Goal: Check status: Check status

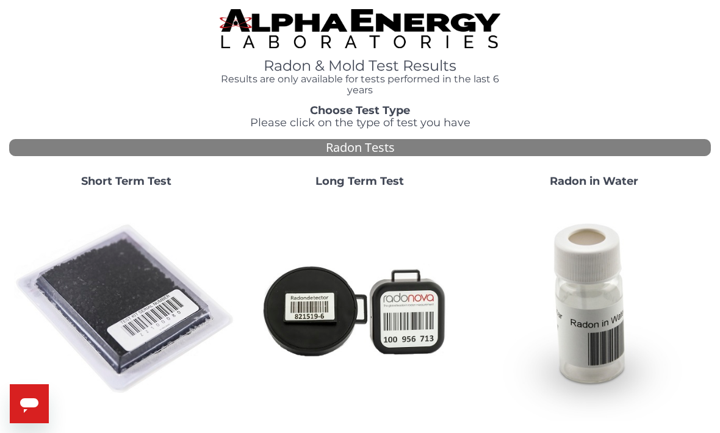
click at [109, 300] on img at bounding box center [126, 310] width 224 height 224
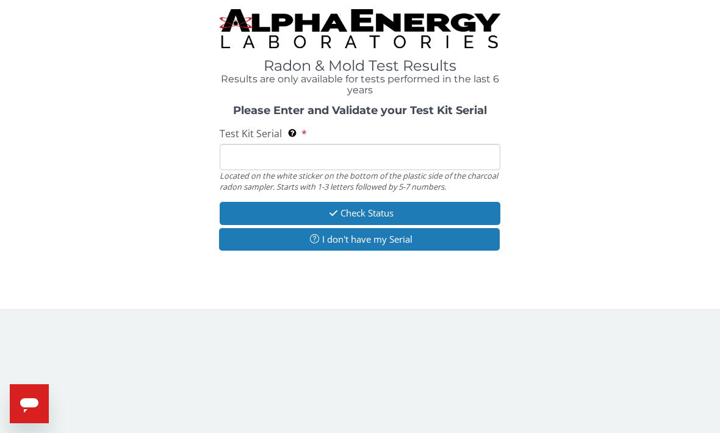
click at [253, 149] on input "Test Kit Serial Located on the white sticker on the bottom of the plastic side …" at bounding box center [360, 157] width 281 height 26
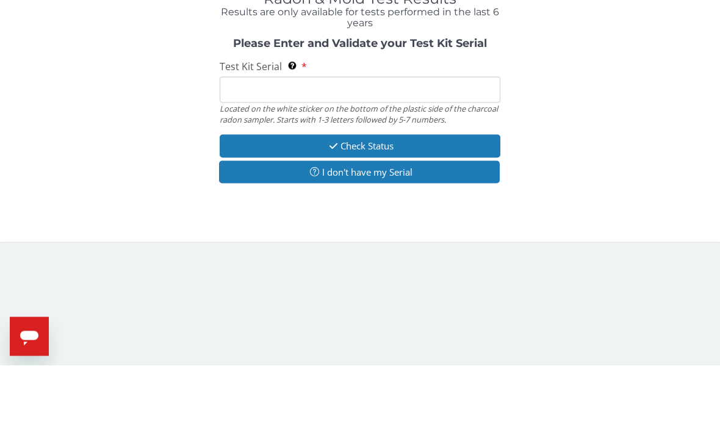
click at [251, 144] on input "Test Kit Serial Located on the white sticker on the bottom of the plastic side …" at bounding box center [360, 157] width 281 height 26
paste input "FE386420"
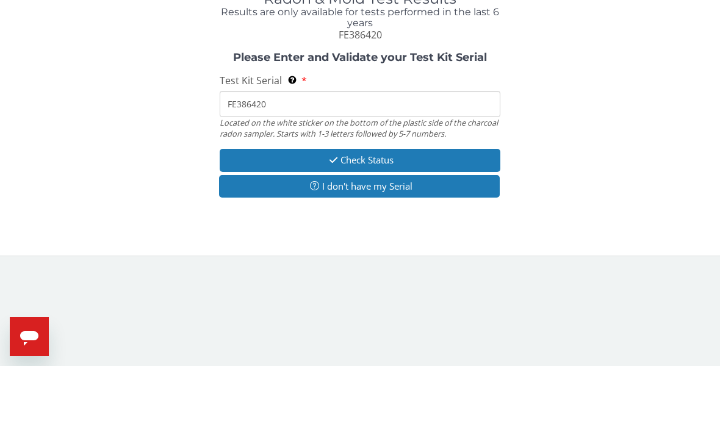
type input "FE386420"
click at [146, 119] on div "Please Enter and Validate your Test Kit Serial Test Kit Serial Located on the w…" at bounding box center [360, 193] width 702 height 149
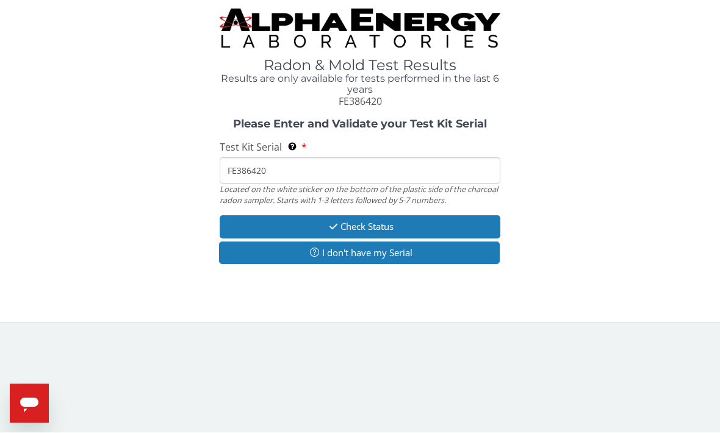
click at [262, 216] on button "Check Status" at bounding box center [360, 227] width 281 height 23
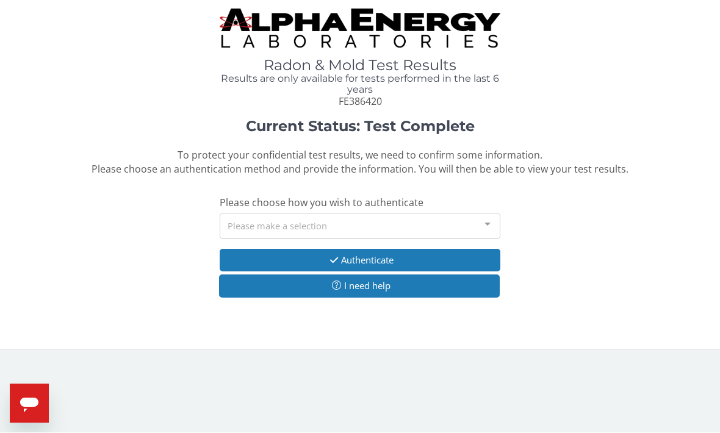
click at [467, 227] on div "Please make a selection" at bounding box center [360, 227] width 281 height 26
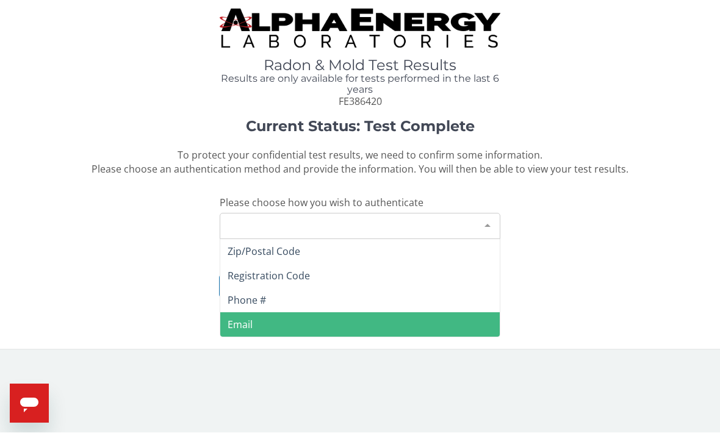
click at [376, 314] on span "Email" at bounding box center [359, 325] width 279 height 24
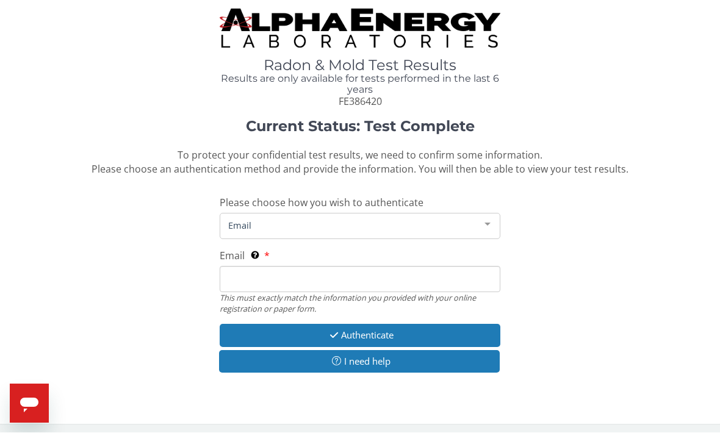
click at [397, 275] on input "Email This must exactly match the information you provided with your online reg…" at bounding box center [360, 280] width 281 height 26
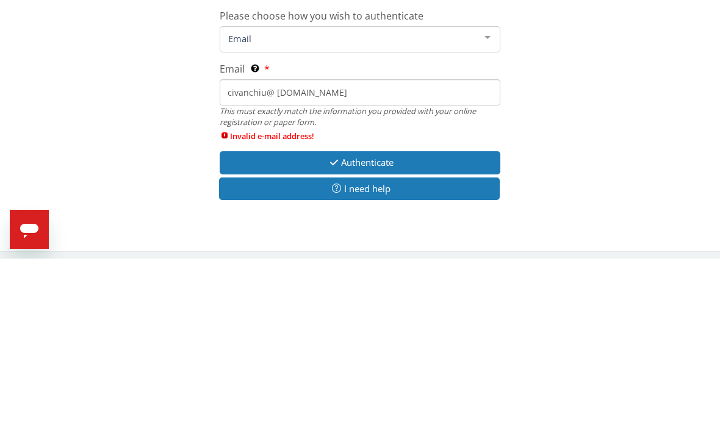
scroll to position [12, 0]
click at [229, 254] on input "civanchiu@ hotmail.com" at bounding box center [360, 267] width 281 height 26
type input "nellycivanchiu@ hotmail.com"
click at [137, 111] on div "Current Status: Test Complete To protect your confidential test results, we nee…" at bounding box center [360, 247] width 702 height 281
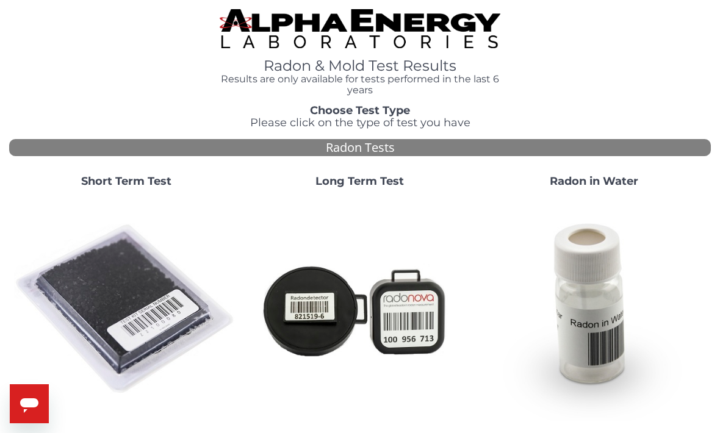
scroll to position [202, 0]
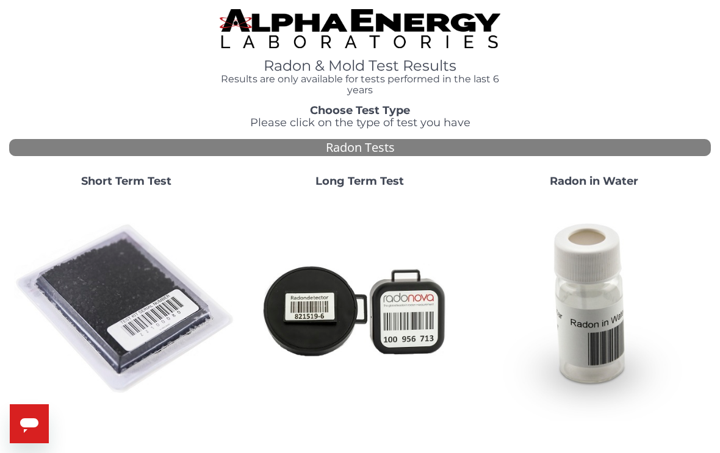
click at [109, 256] on img at bounding box center [126, 310] width 224 height 224
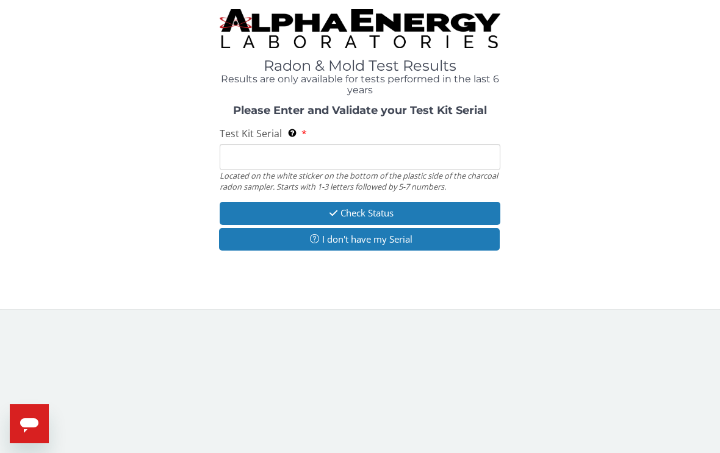
click at [243, 150] on input "Test Kit Serial Located on the white sticker on the bottom of the plastic side …" at bounding box center [360, 157] width 281 height 26
click at [246, 152] on input "Test Kit Serial Located on the white sticker on the bottom of the plastic side …" at bounding box center [360, 157] width 281 height 26
paste input "FE386420"
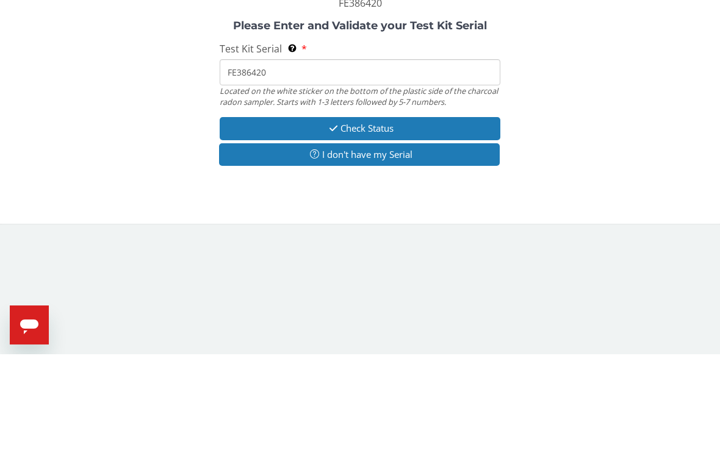
type input "FE386420"
click at [248, 216] on button "Check Status" at bounding box center [360, 227] width 281 height 23
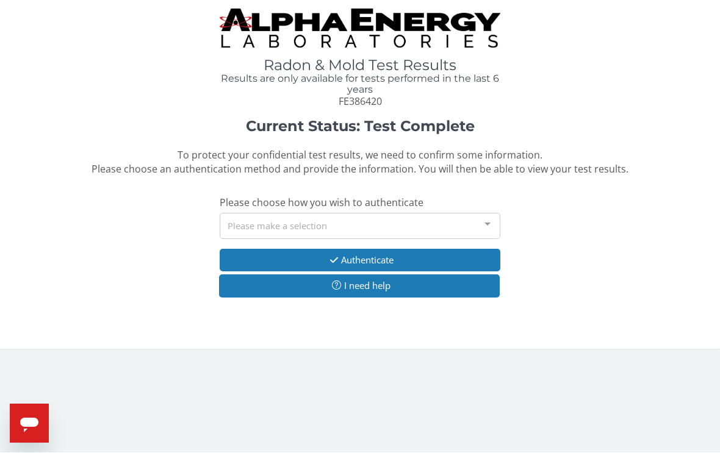
click at [250, 217] on div "Please make a selection" at bounding box center [360, 227] width 281 height 26
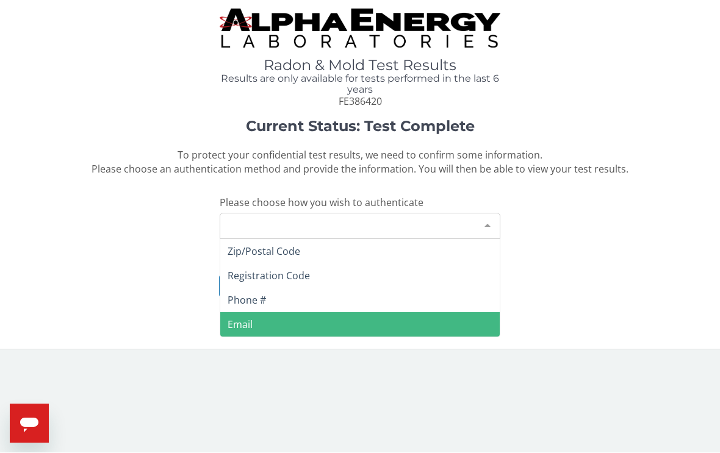
click at [245, 320] on span "Email" at bounding box center [240, 324] width 25 height 13
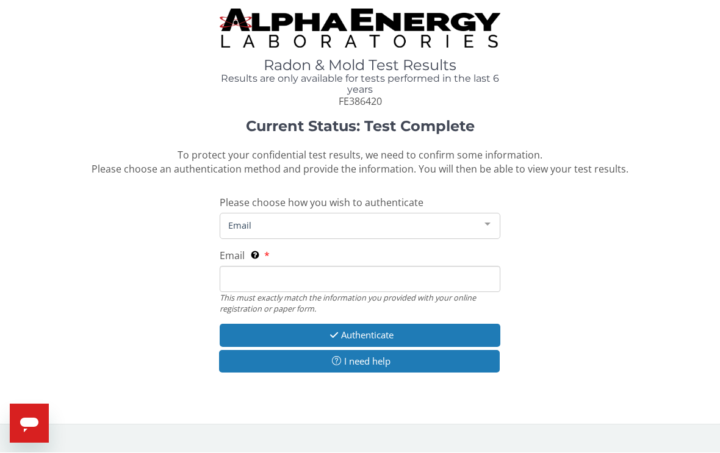
click at [248, 276] on input "Email This must exactly match the information you provided with your online reg…" at bounding box center [360, 280] width 281 height 26
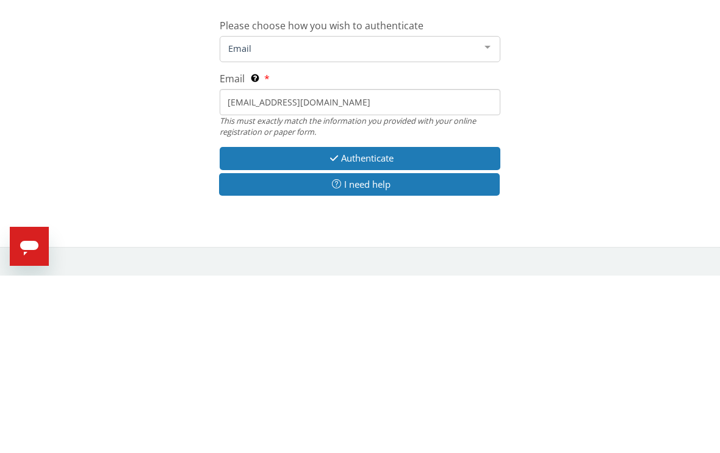
type input "[EMAIL_ADDRESS][DOMAIN_NAME]"
click at [253, 325] on button "Authenticate" at bounding box center [360, 336] width 281 height 23
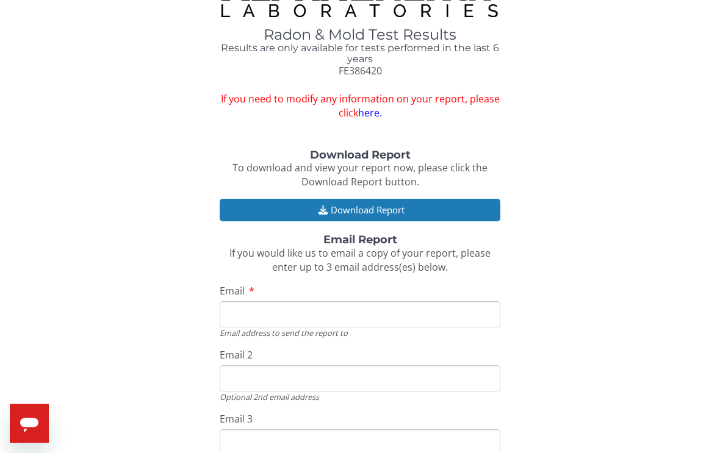
scroll to position [28, 0]
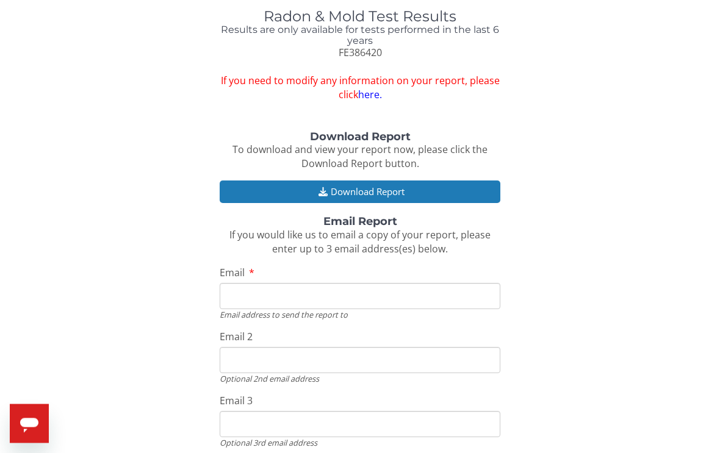
click at [472, 190] on button "Download Report" at bounding box center [360, 192] width 281 height 23
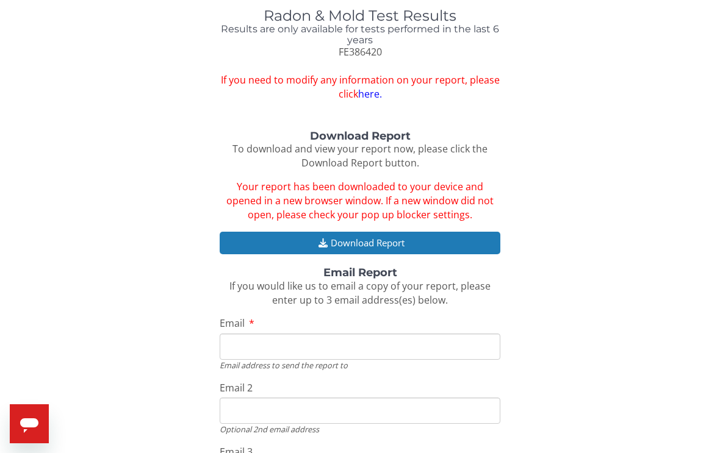
scroll to position [0, 0]
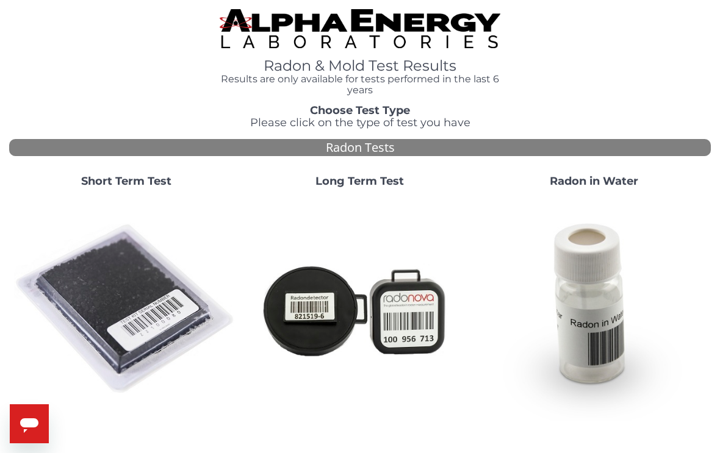
click at [101, 277] on img at bounding box center [126, 310] width 224 height 224
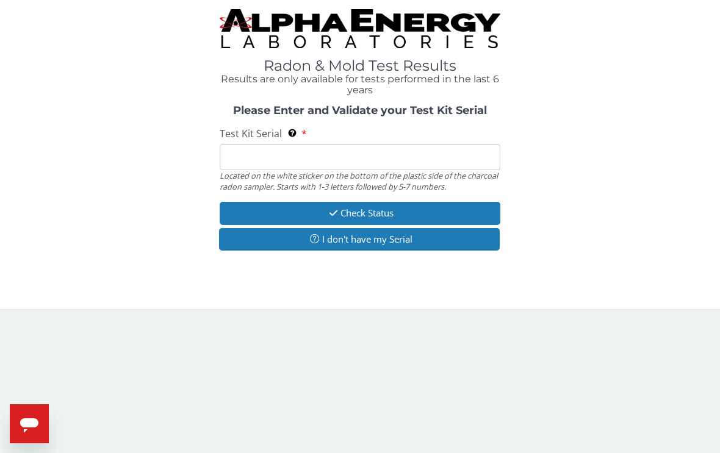
click at [239, 151] on input "Test Kit Serial Located on the white sticker on the bottom of the plastic side …" at bounding box center [360, 157] width 281 height 26
click at [240, 159] on input "Test Kit Serial Located on the white sticker on the bottom of the plastic side …" at bounding box center [360, 157] width 281 height 26
paste input "FE386420"
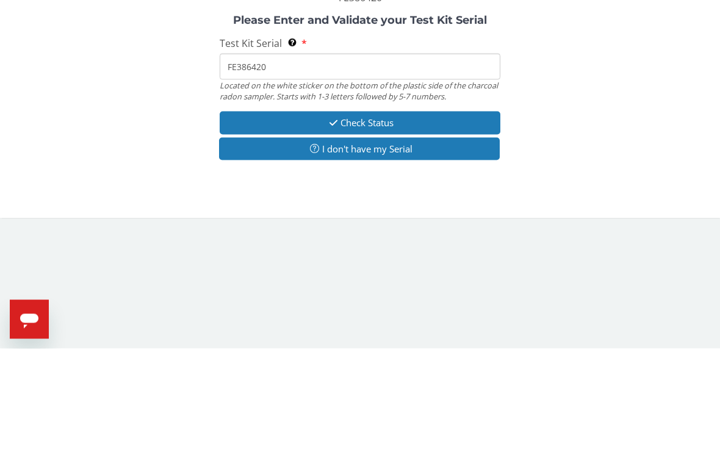
type input "FE386420"
click at [242, 216] on button "Check Status" at bounding box center [360, 227] width 281 height 23
